Goal: Check status

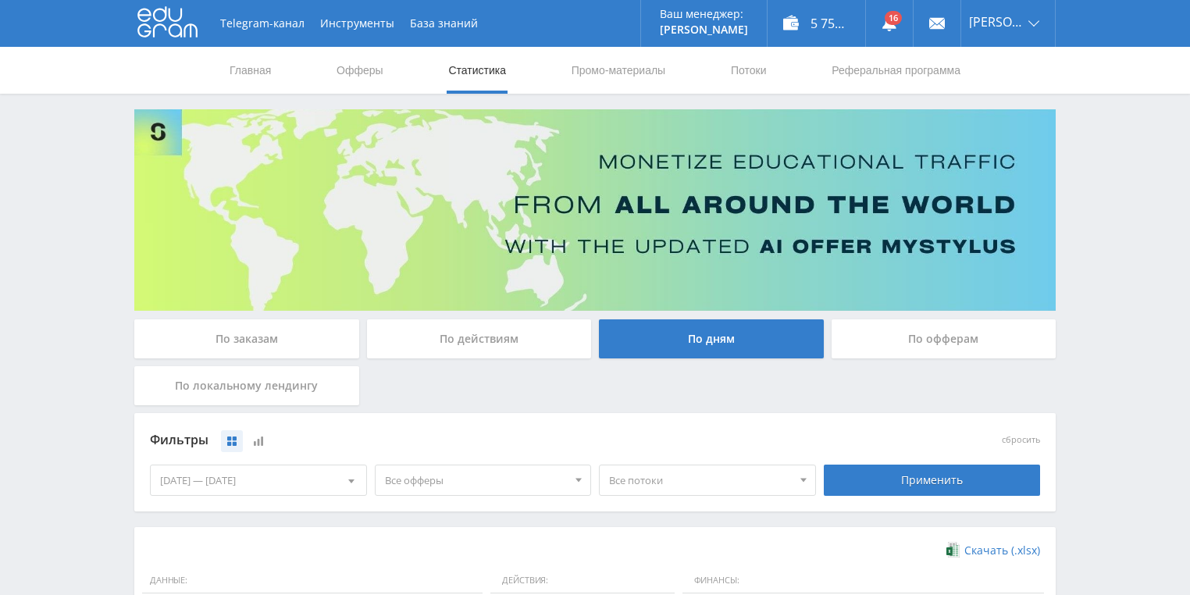
scroll to position [375, 0]
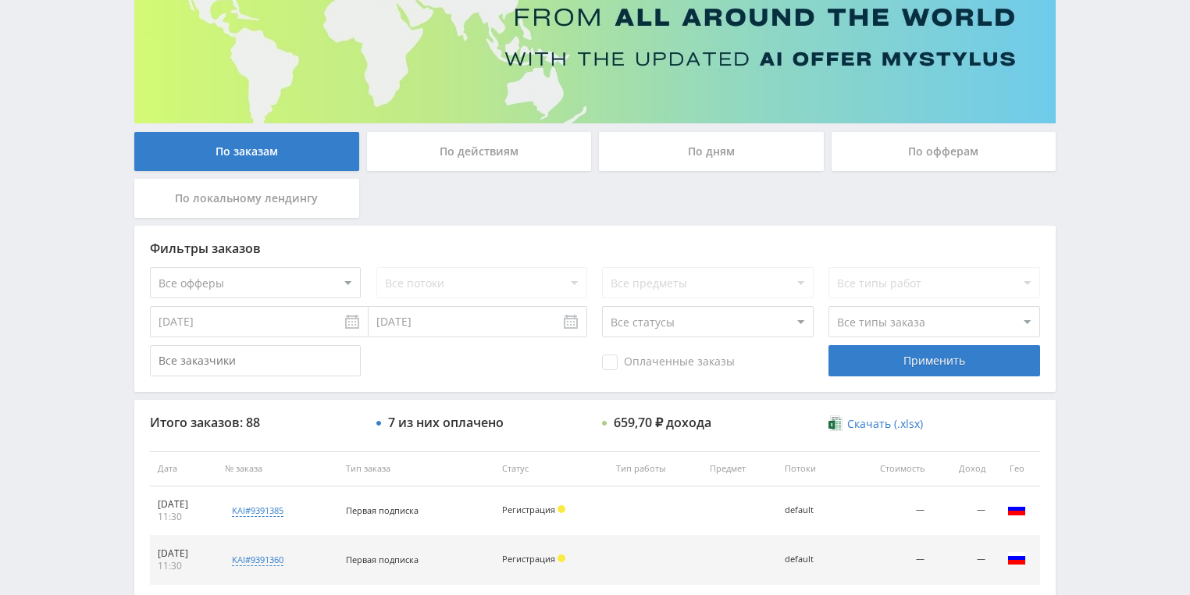
click at [450, 163] on div "По действиям" at bounding box center [479, 151] width 225 height 39
click at [0, 0] on input "По действиям" at bounding box center [0, 0] width 0 height 0
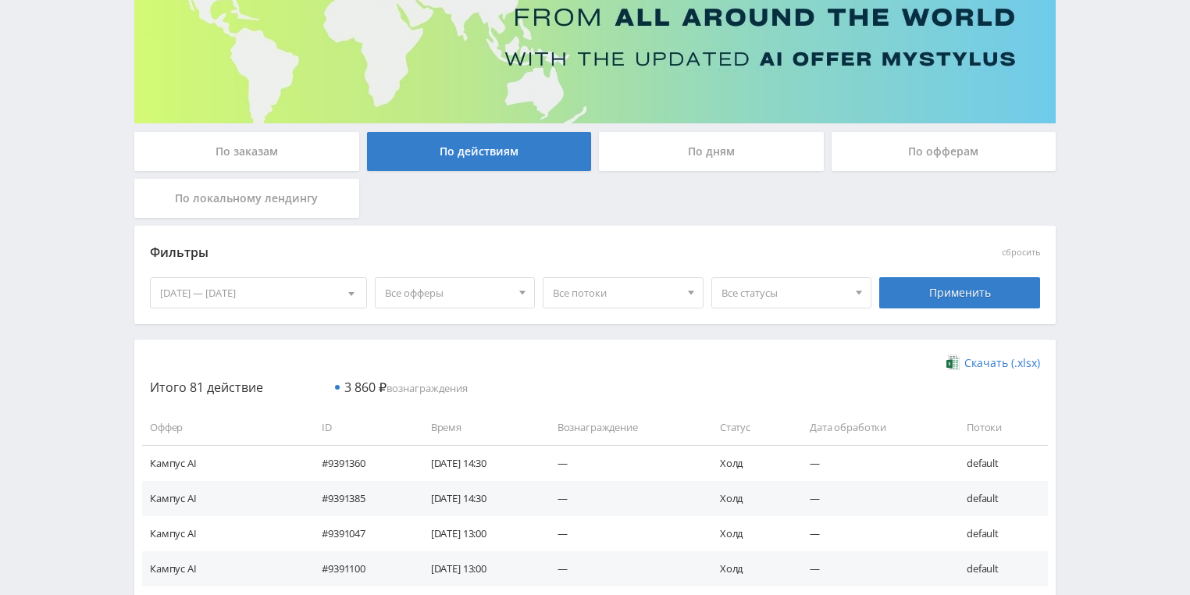
click at [756, 148] on div "По дням" at bounding box center [711, 151] width 225 height 39
click at [0, 0] on input "По дням" at bounding box center [0, 0] width 0 height 0
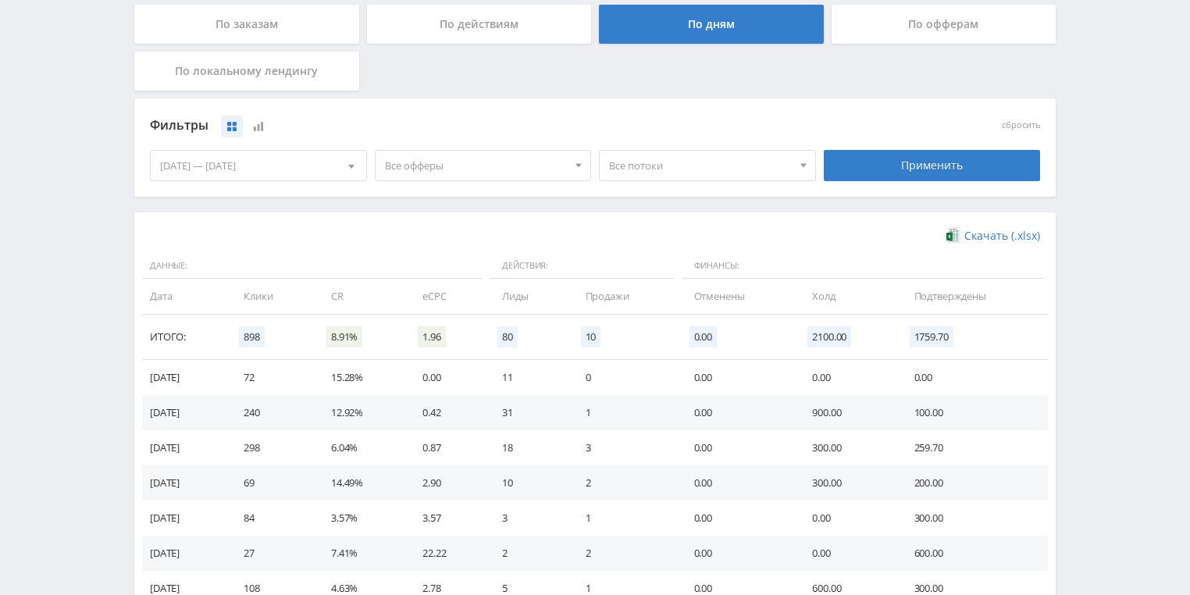
scroll to position [425, 0]
